Goal: Information Seeking & Learning: Check status

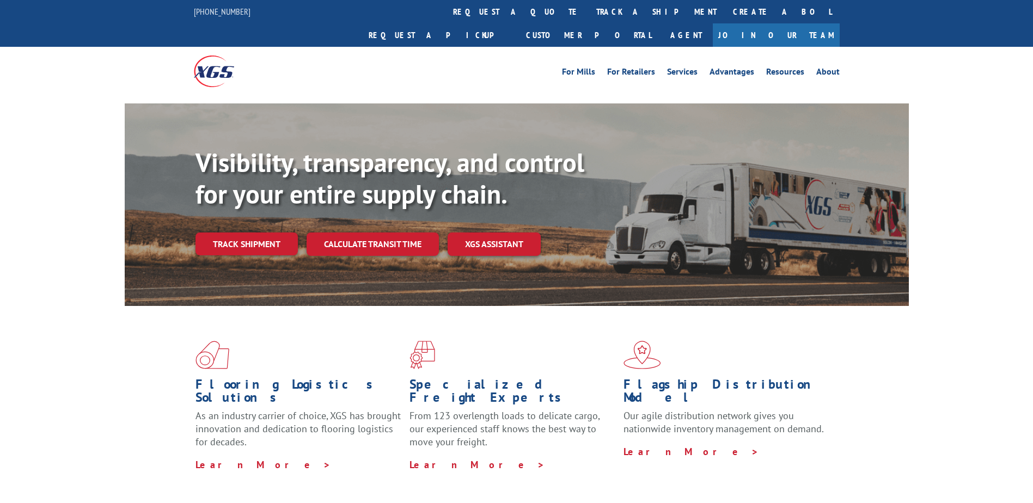
click at [588, 20] on link "track a shipment" at bounding box center [656, 11] width 137 height 23
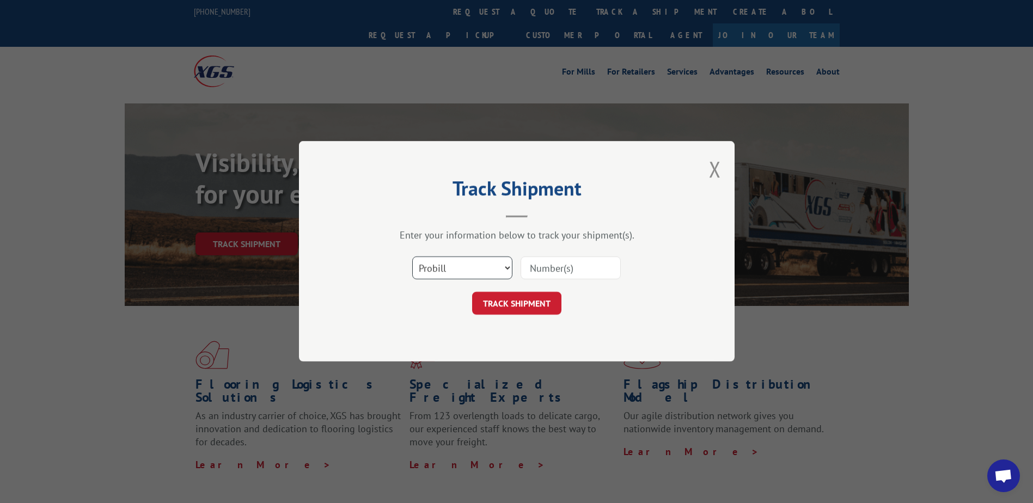
click at [441, 260] on select "Select category... Probill BOL PO" at bounding box center [462, 268] width 100 height 23
select select "bol"
click at [412, 257] on select "Select category... Probill BOL PO" at bounding box center [462, 268] width 100 height 23
click at [541, 271] on input at bounding box center [571, 268] width 100 height 23
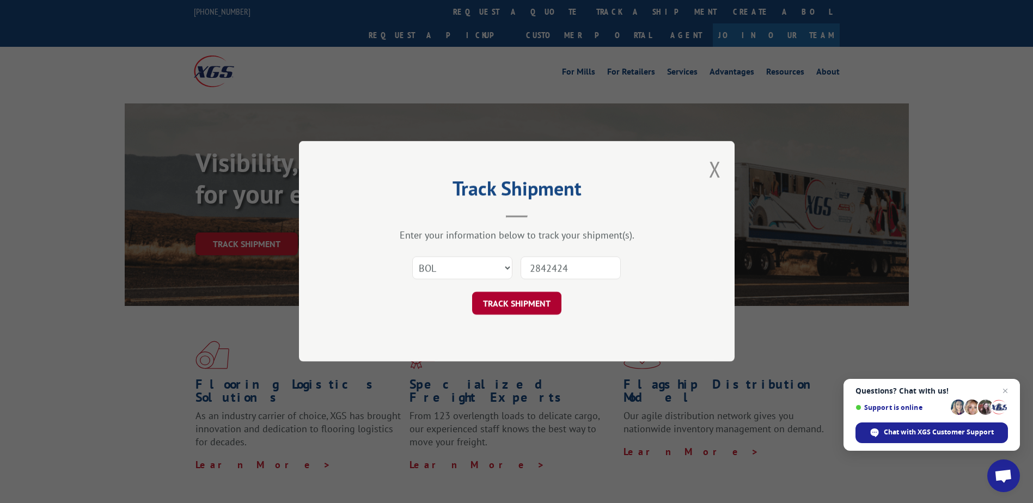
type input "2842424"
click at [526, 303] on button "TRACK SHIPMENT" at bounding box center [516, 303] width 89 height 23
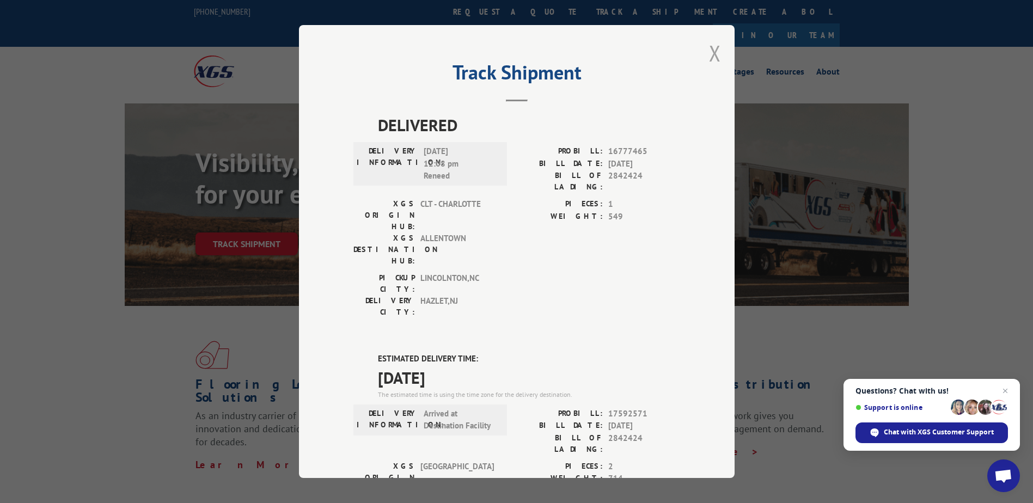
click at [711, 56] on button "Close modal" at bounding box center [715, 53] width 12 height 29
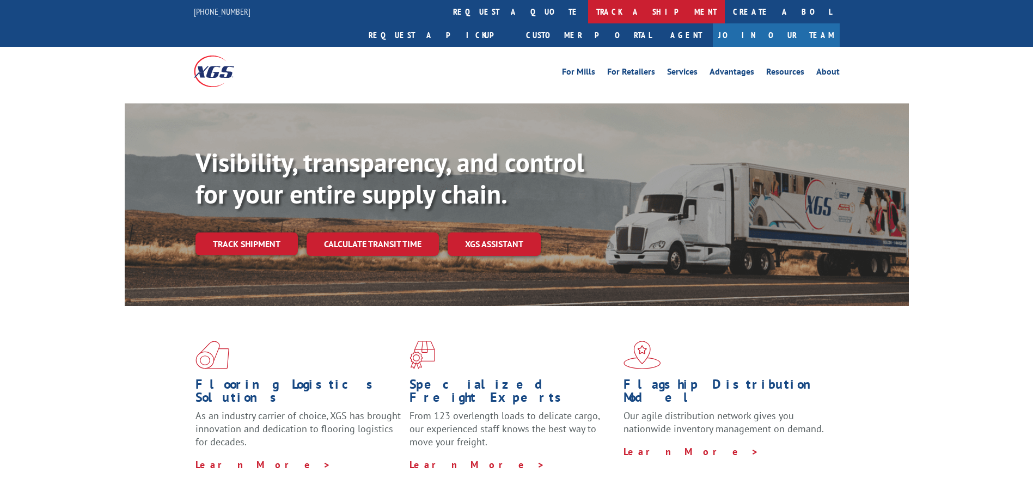
click at [588, 14] on link "track a shipment" at bounding box center [656, 11] width 137 height 23
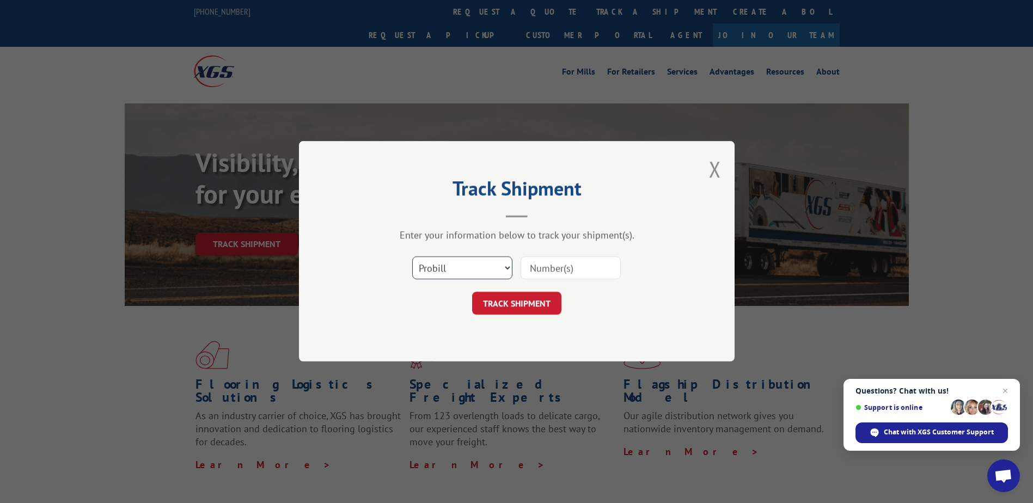
click at [445, 268] on select "Select category... Probill BOL PO" at bounding box center [462, 268] width 100 height 23
select select "bol"
click at [412, 257] on select "Select category... Probill BOL PO" at bounding box center [462, 268] width 100 height 23
click at [566, 266] on input at bounding box center [571, 268] width 100 height 23
type input "2840728"
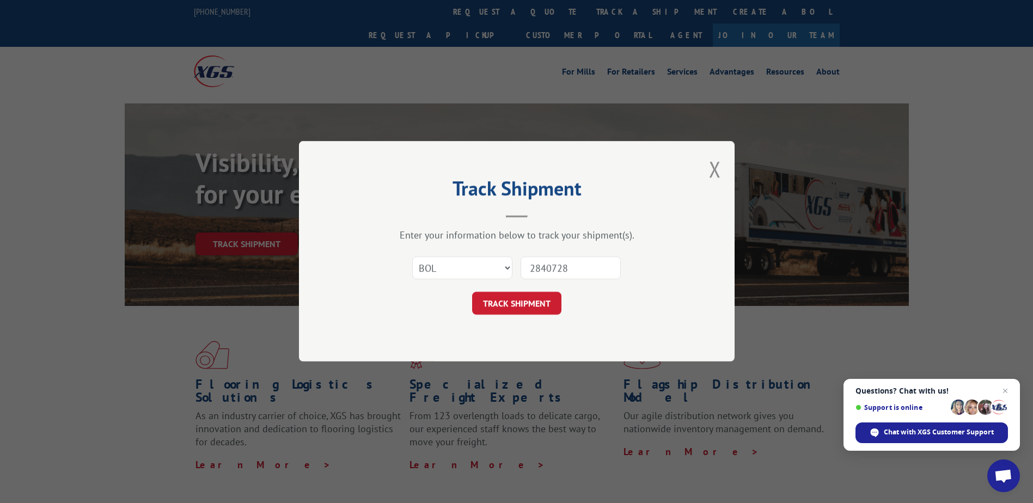
drag, startPoint x: 526, startPoint y: 303, endPoint x: 607, endPoint y: 293, distance: 81.7
click at [528, 302] on button "TRACK SHIPMENT" at bounding box center [516, 303] width 89 height 23
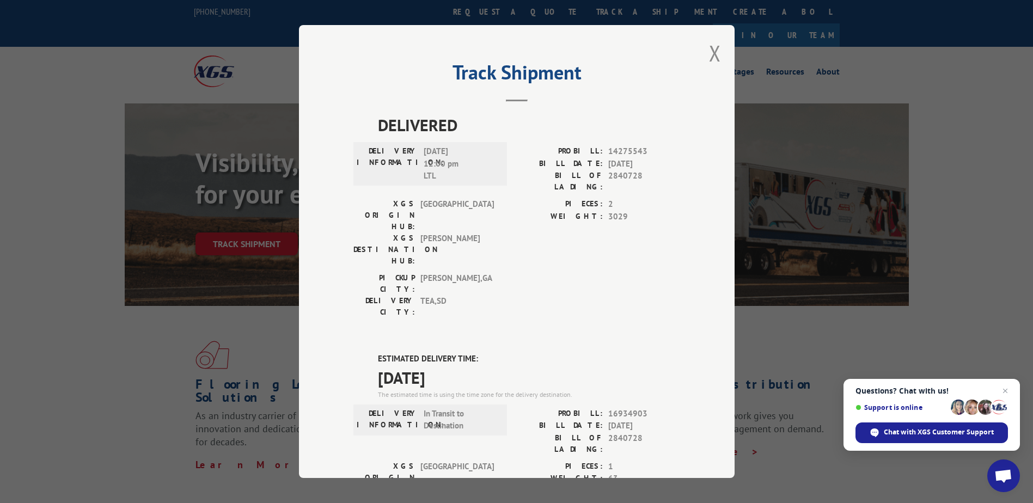
scroll to position [54, 0]
